Goal: Check status: Check status

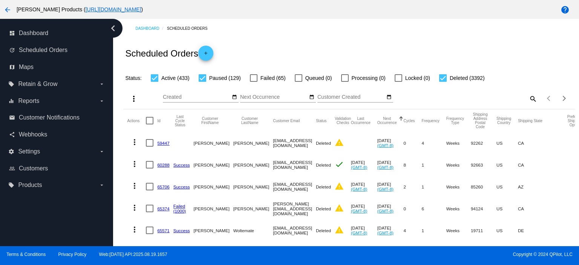
click at [202, 79] on div at bounding box center [203, 78] width 8 height 8
click at [202, 82] on input "Paused (129)" at bounding box center [202, 82] width 0 height 0
checkbox input "false"
click at [442, 78] on div at bounding box center [443, 78] width 8 height 8
click at [443, 82] on input "Deleted (3392)" at bounding box center [443, 82] width 0 height 0
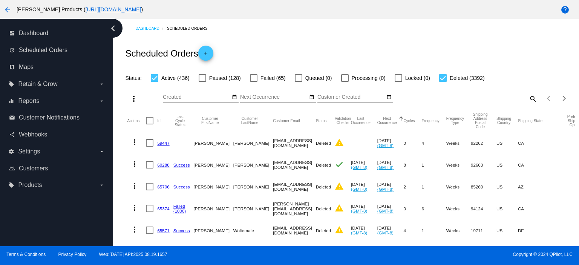
checkbox input "false"
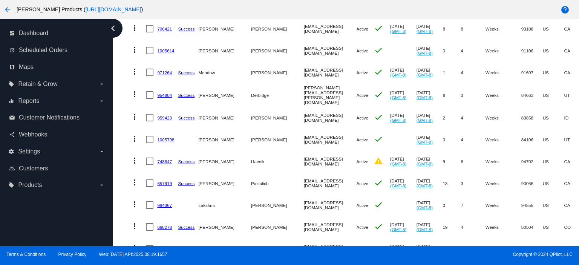
scroll to position [302, 0]
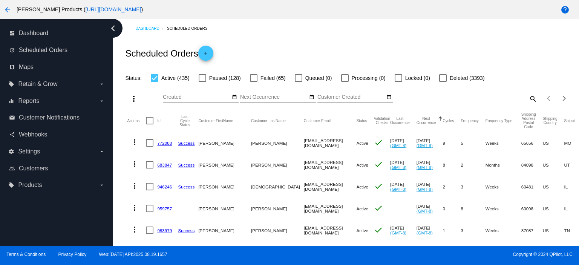
click at [528, 98] on mat-icon "search" at bounding box center [532, 99] width 9 height 12
click at [426, 98] on input "Search" at bounding box center [481, 97] width 112 height 6
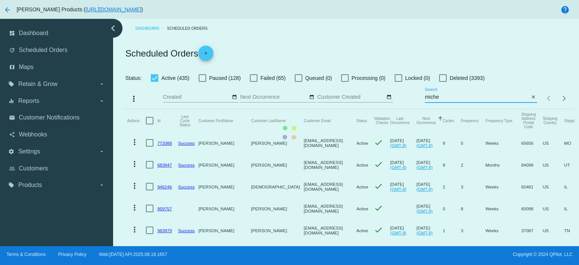
type input "michellesal415"
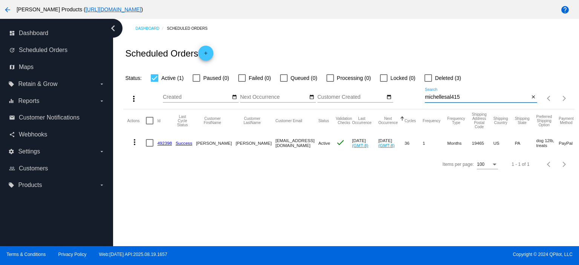
click at [163, 142] on link "492398" at bounding box center [164, 143] width 15 height 5
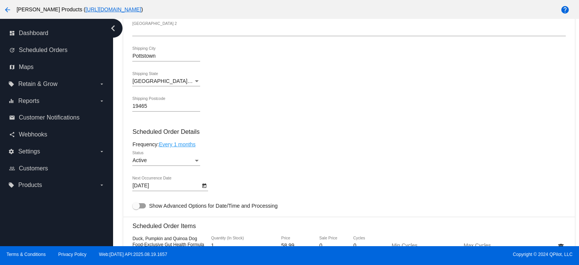
scroll to position [402, 0]
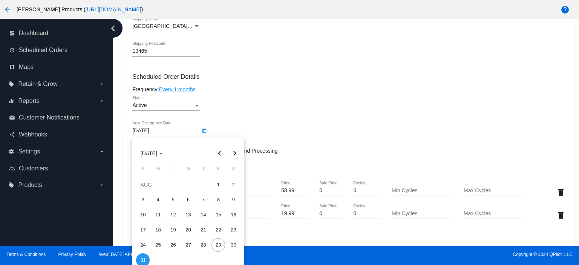
click at [164, 135] on body "arrow_back [PERSON_NAME] Products ( [URL][DOMAIN_NAME] ) help dashboard Dashboa…" at bounding box center [289, 132] width 579 height 265
click at [141, 258] on div "31" at bounding box center [143, 260] width 14 height 14
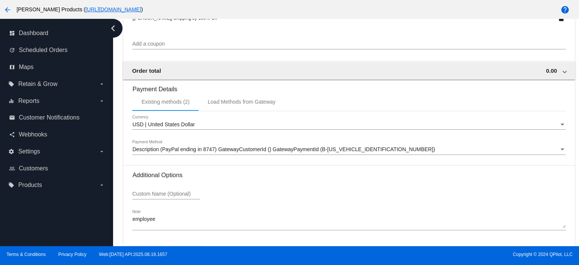
scroll to position [754, 0]
